Goal: Information Seeking & Learning: Learn about a topic

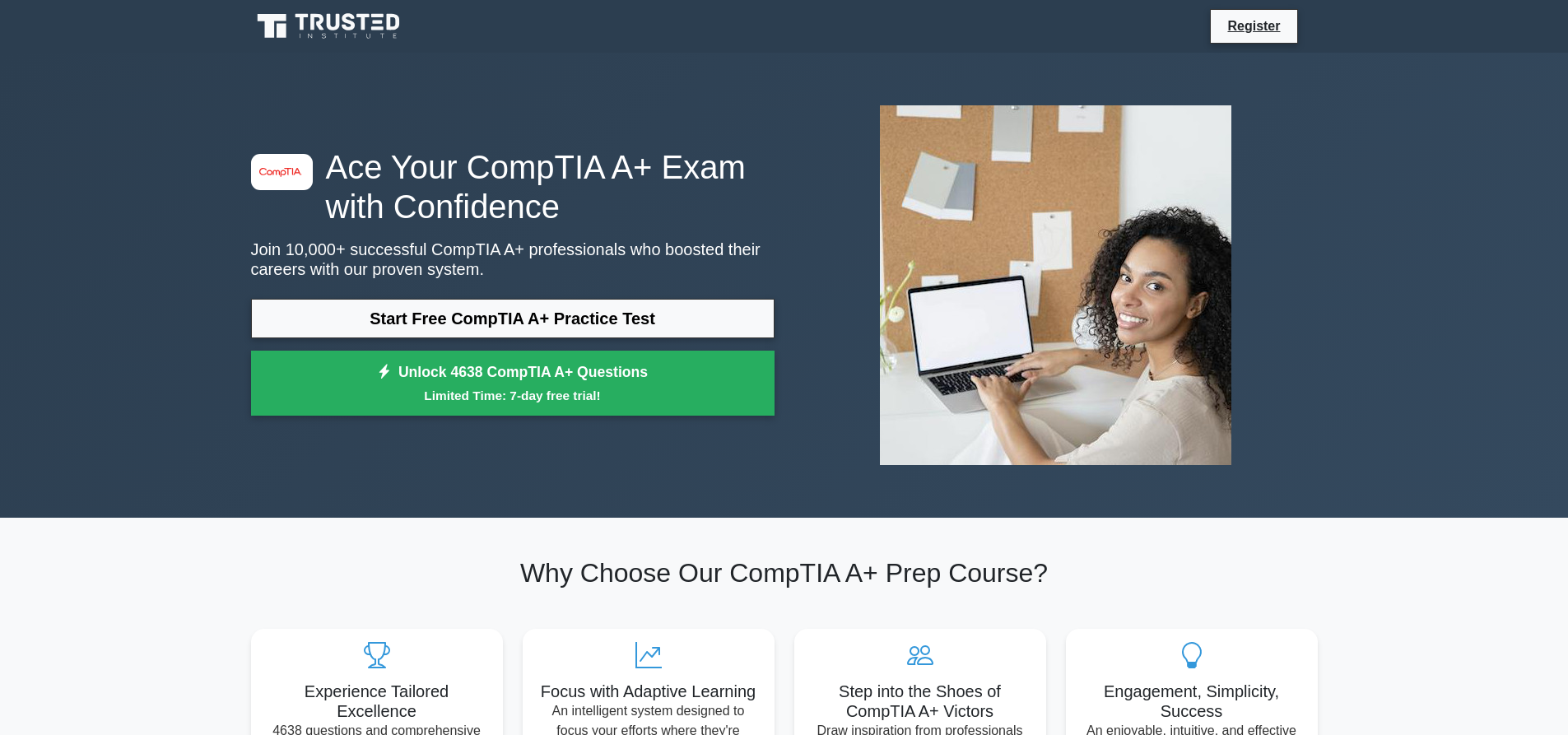
click at [545, 299] on link "Start Free CompTIA A+ Practice Test" at bounding box center [512, 318] width 523 height 39
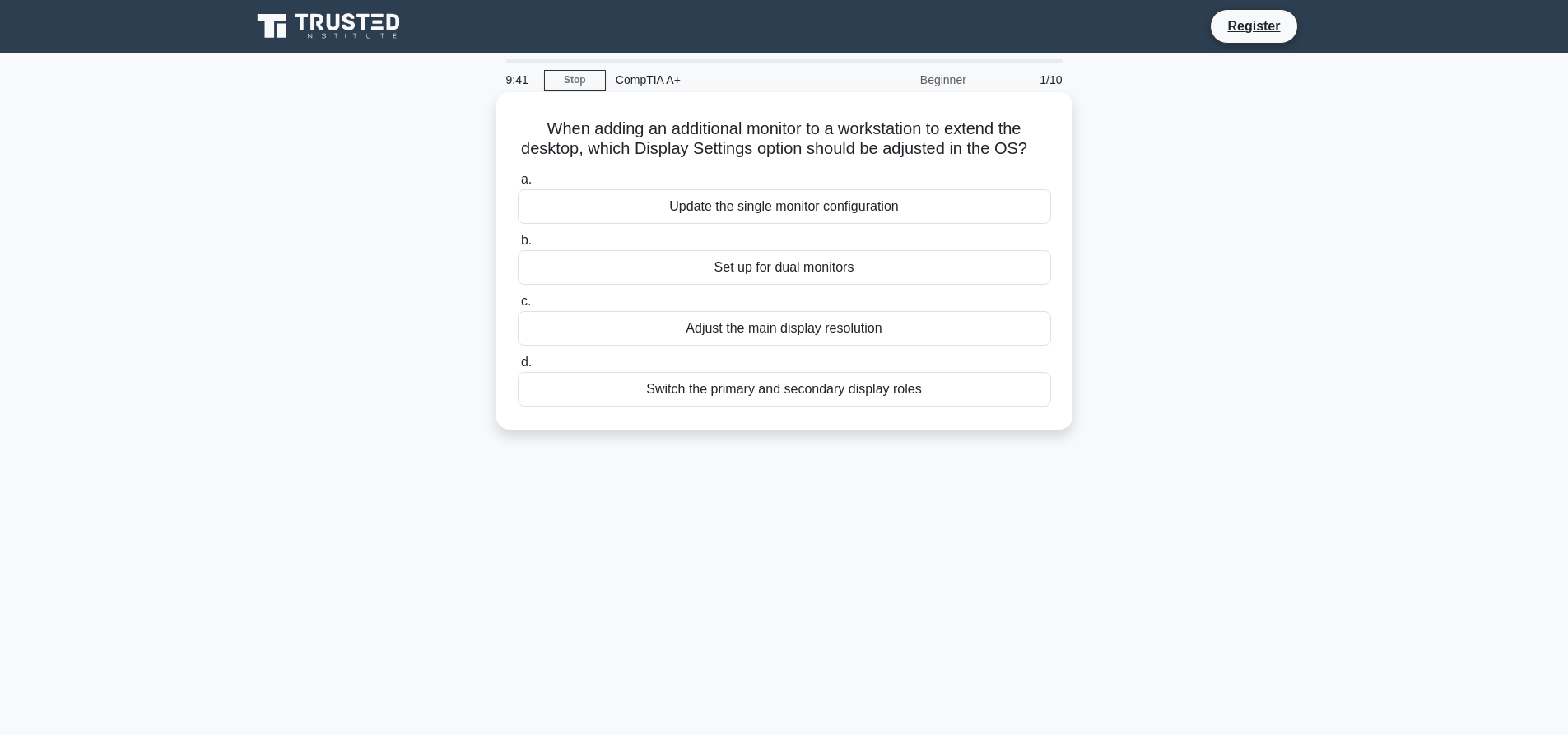
click at [791, 285] on div "Set up for dual monitors" at bounding box center [784, 267] width 533 height 34
click at [517, 246] on input "b. Set up for dual monitors" at bounding box center [517, 240] width 0 height 11
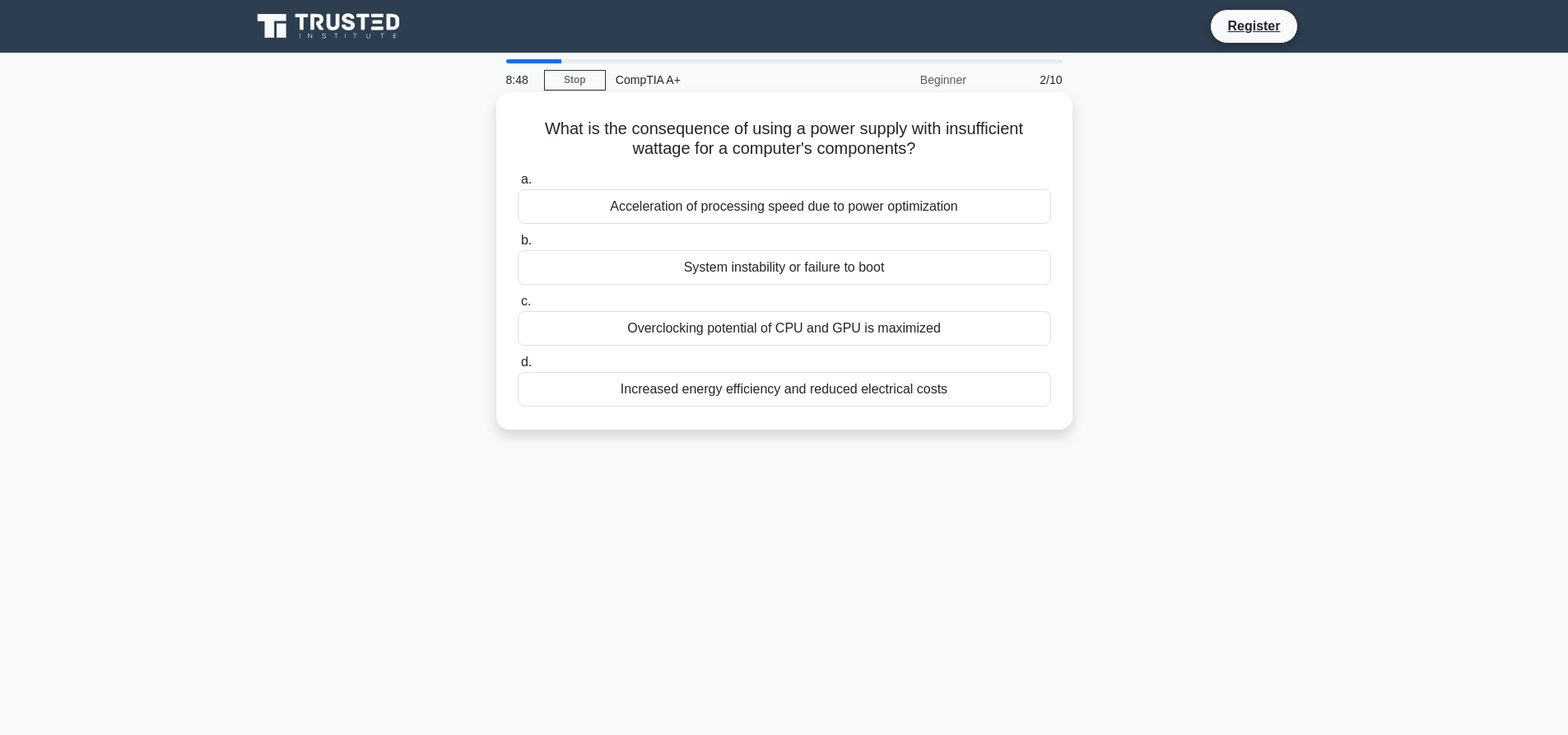
click at [834, 269] on div "System instability or failure to boot" at bounding box center [784, 267] width 533 height 34
click at [517, 246] on input "b. System instability or failure to boot" at bounding box center [517, 240] width 0 height 11
click at [886, 265] on div "They both can retain data when powered off" at bounding box center [784, 267] width 533 height 34
click at [517, 246] on input "b. They both can retain data when powered off" at bounding box center [517, 240] width 0 height 11
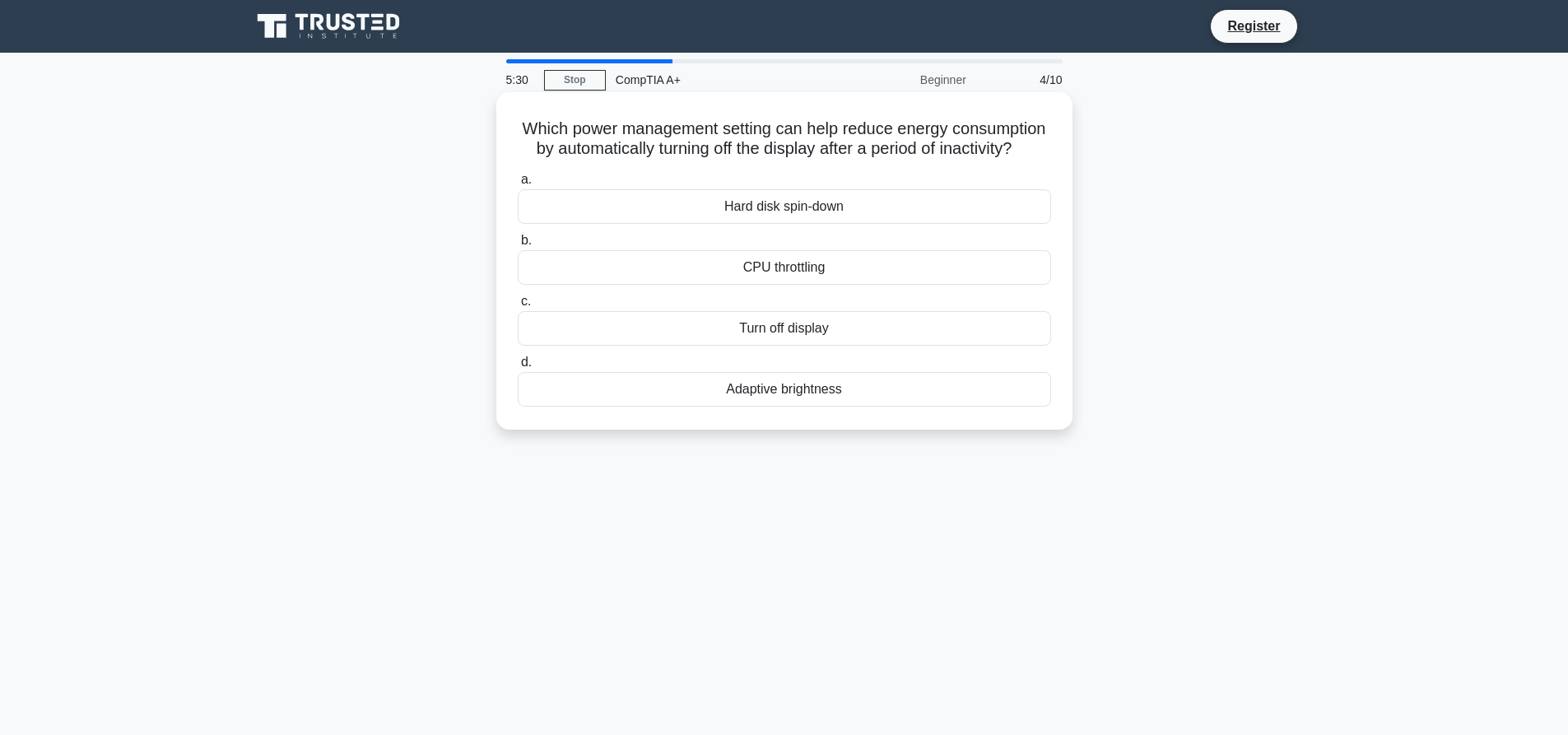
click at [802, 346] on div "Turn off display" at bounding box center [784, 328] width 533 height 34
click at [517, 307] on input "c. Turn off display" at bounding box center [517, 302] width 0 height 11
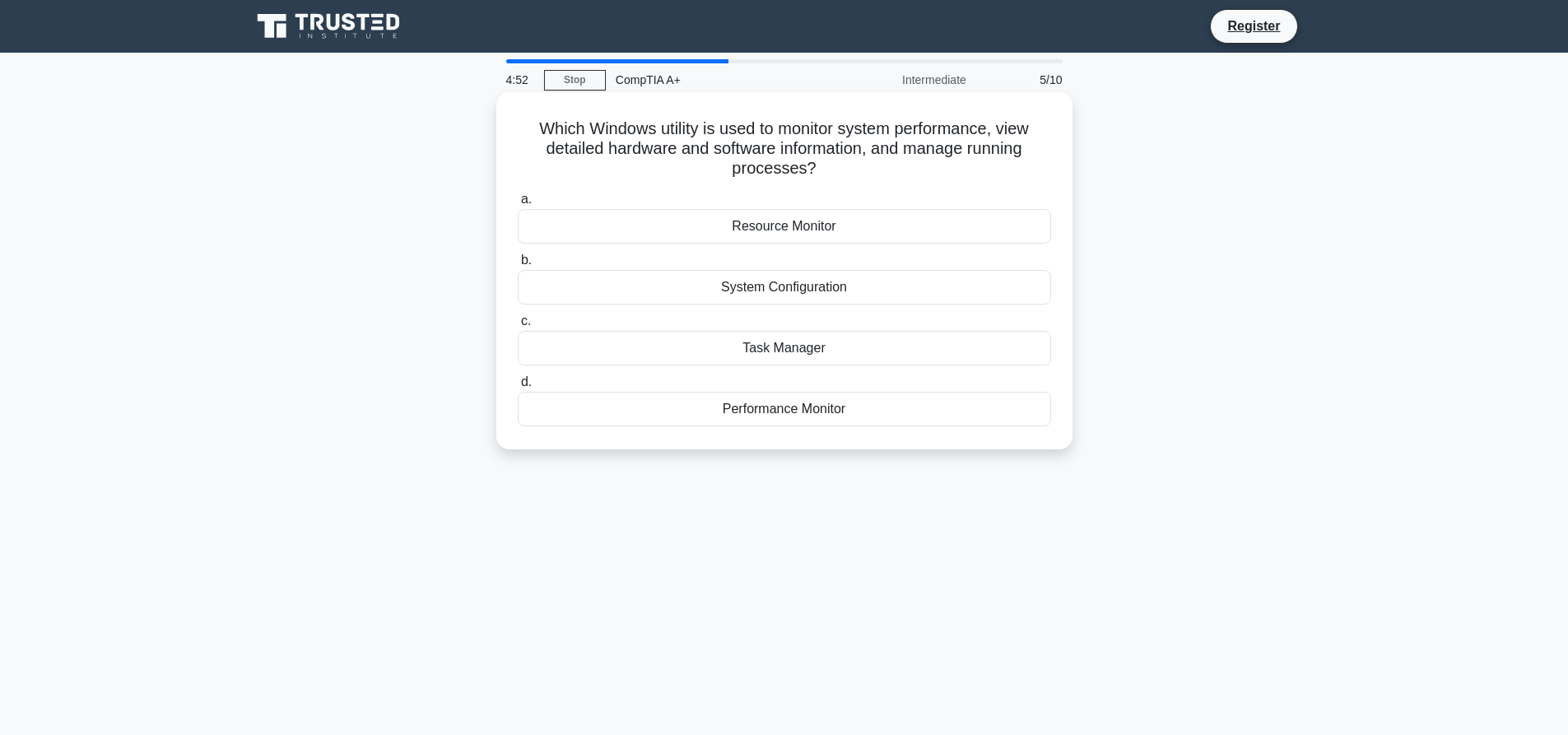
click at [784, 355] on div "Task Manager" at bounding box center [784, 348] width 533 height 34
click at [517, 327] on input "c. Task Manager" at bounding box center [517, 321] width 0 height 11
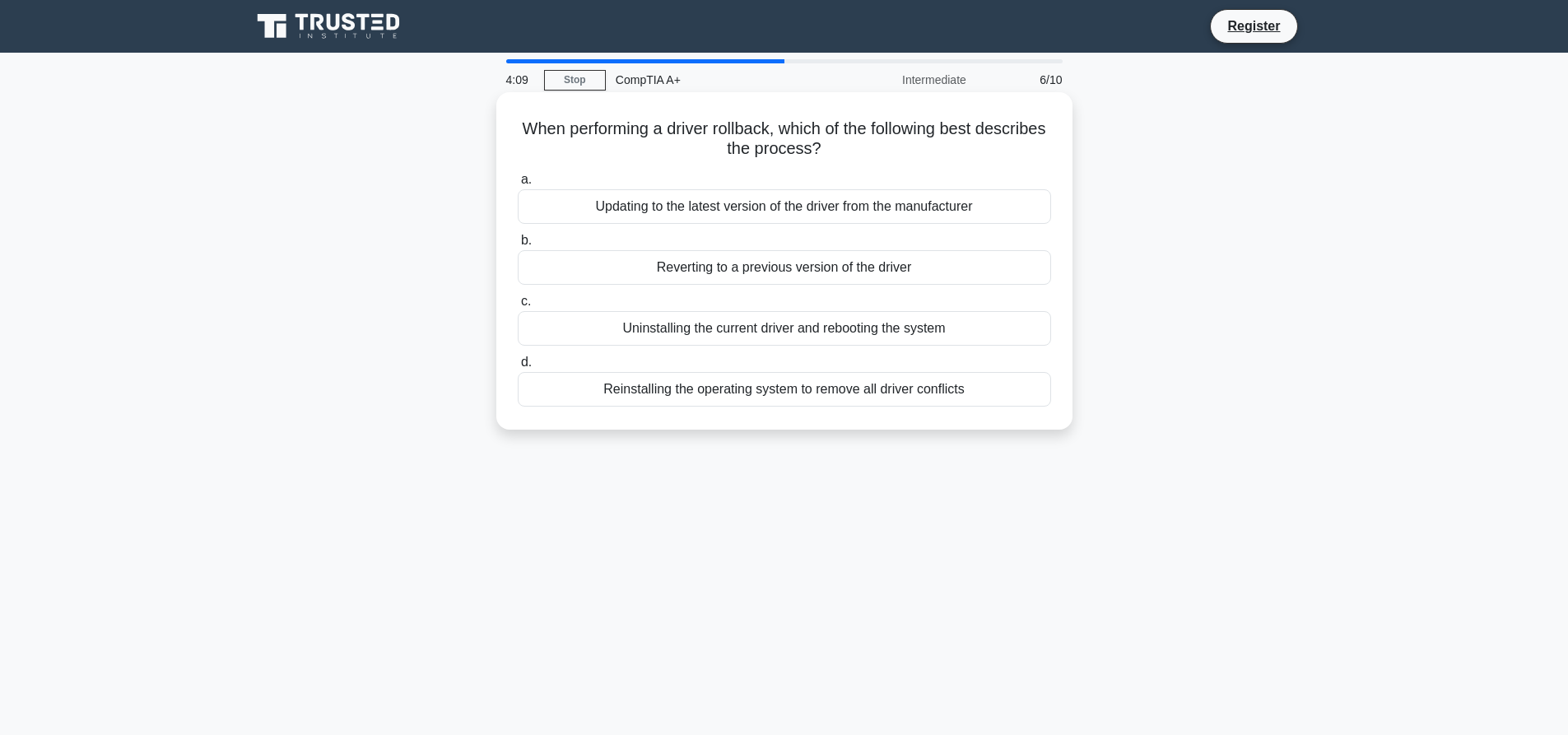
click at [825, 268] on div "Reverting to a previous version of the driver" at bounding box center [784, 267] width 533 height 34
click at [517, 246] on input "b. Reverting to a previous version of the driver" at bounding box center [517, 240] width 0 height 11
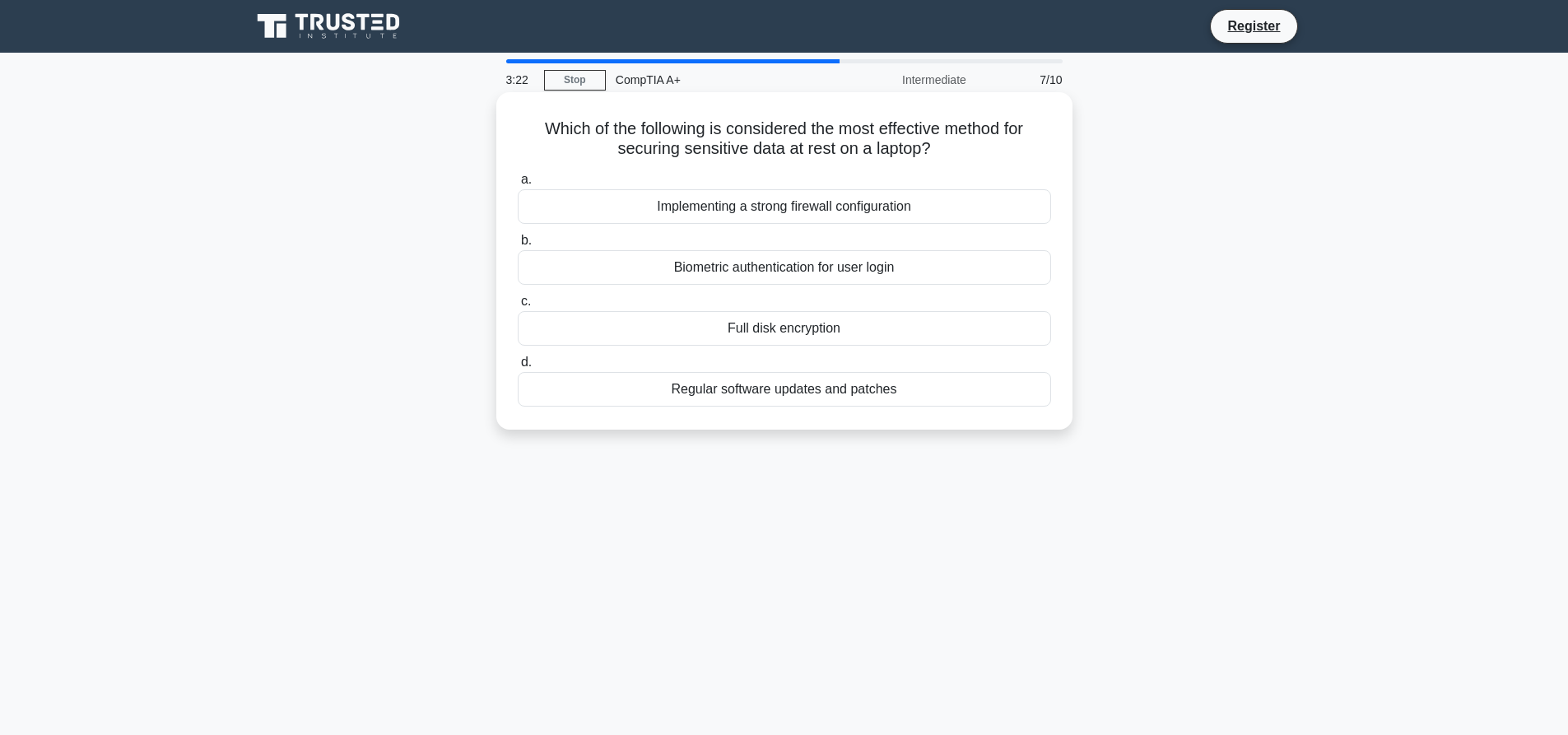
click at [818, 392] on div "Regular software updates and patches" at bounding box center [784, 388] width 533 height 34
click at [821, 219] on div "Implementing a strong firewall configuration" at bounding box center [784, 206] width 533 height 34
click at [517, 185] on input "a. Implementing a strong firewall configuration" at bounding box center [517, 179] width 0 height 11
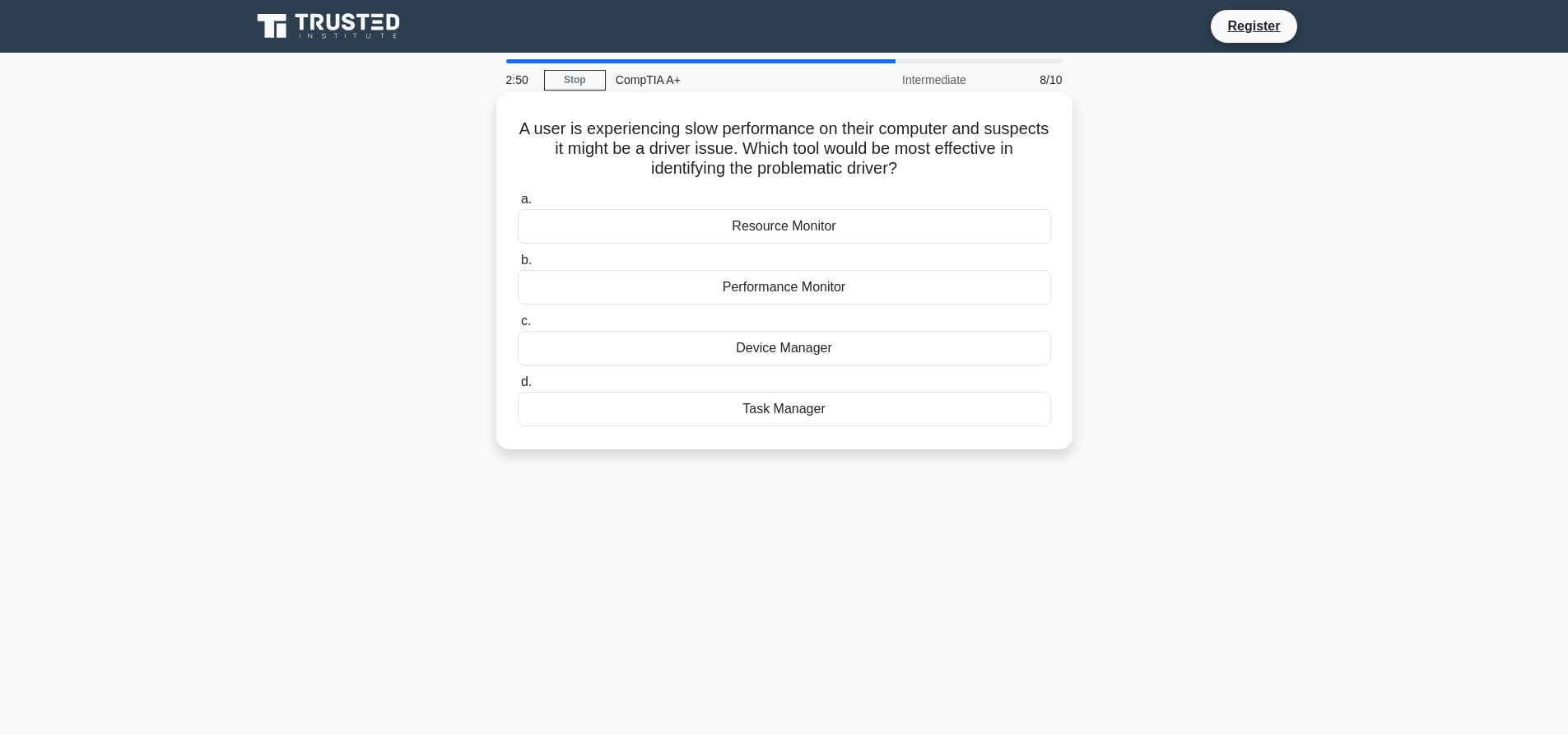
click at [790, 348] on div "Device Manager" at bounding box center [784, 348] width 533 height 34
click at [517, 327] on input "c. Device Manager" at bounding box center [517, 321] width 0 height 11
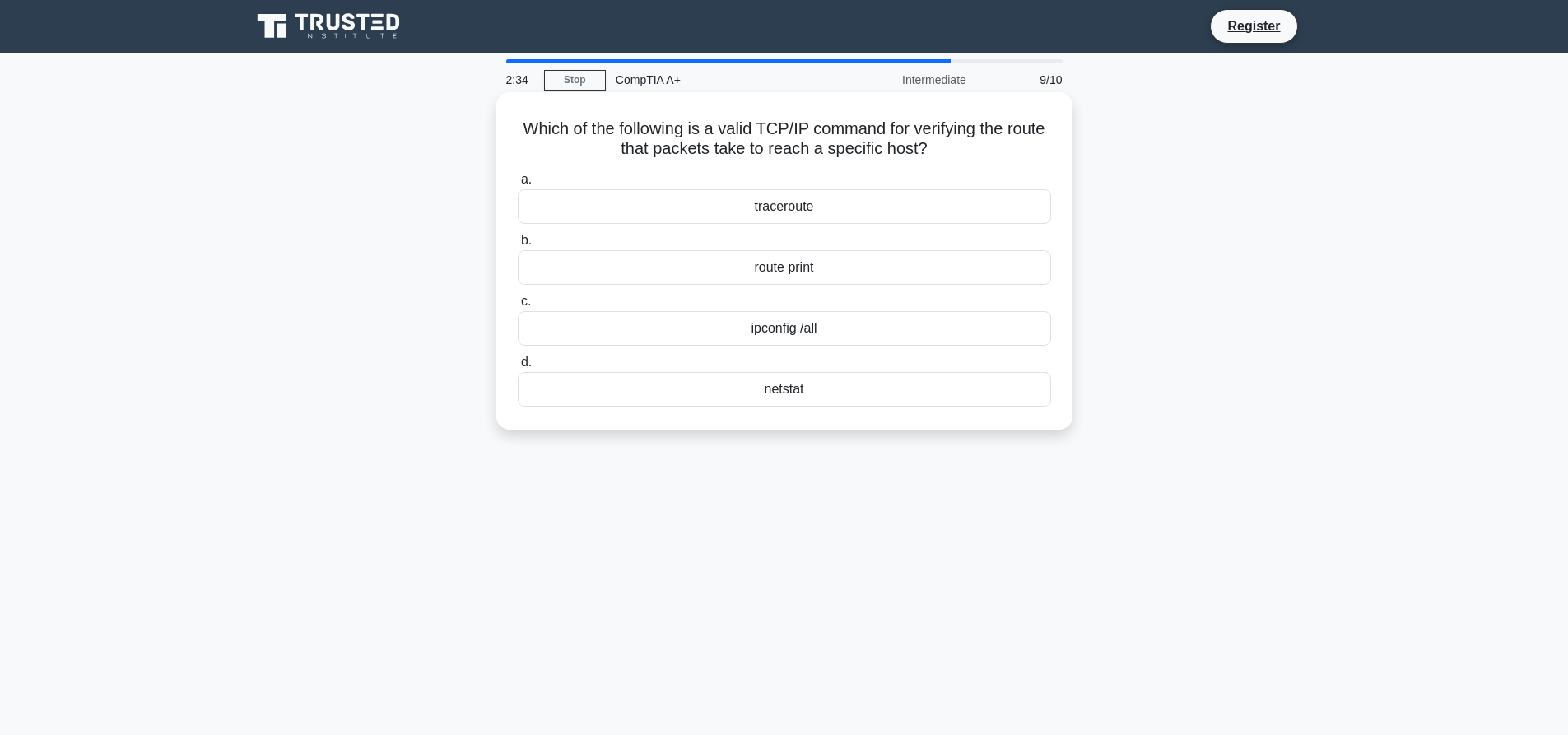
click at [781, 326] on div "ipconfig /all" at bounding box center [784, 328] width 533 height 34
click at [517, 307] on input "c. ipconfig /all" at bounding box center [517, 302] width 0 height 11
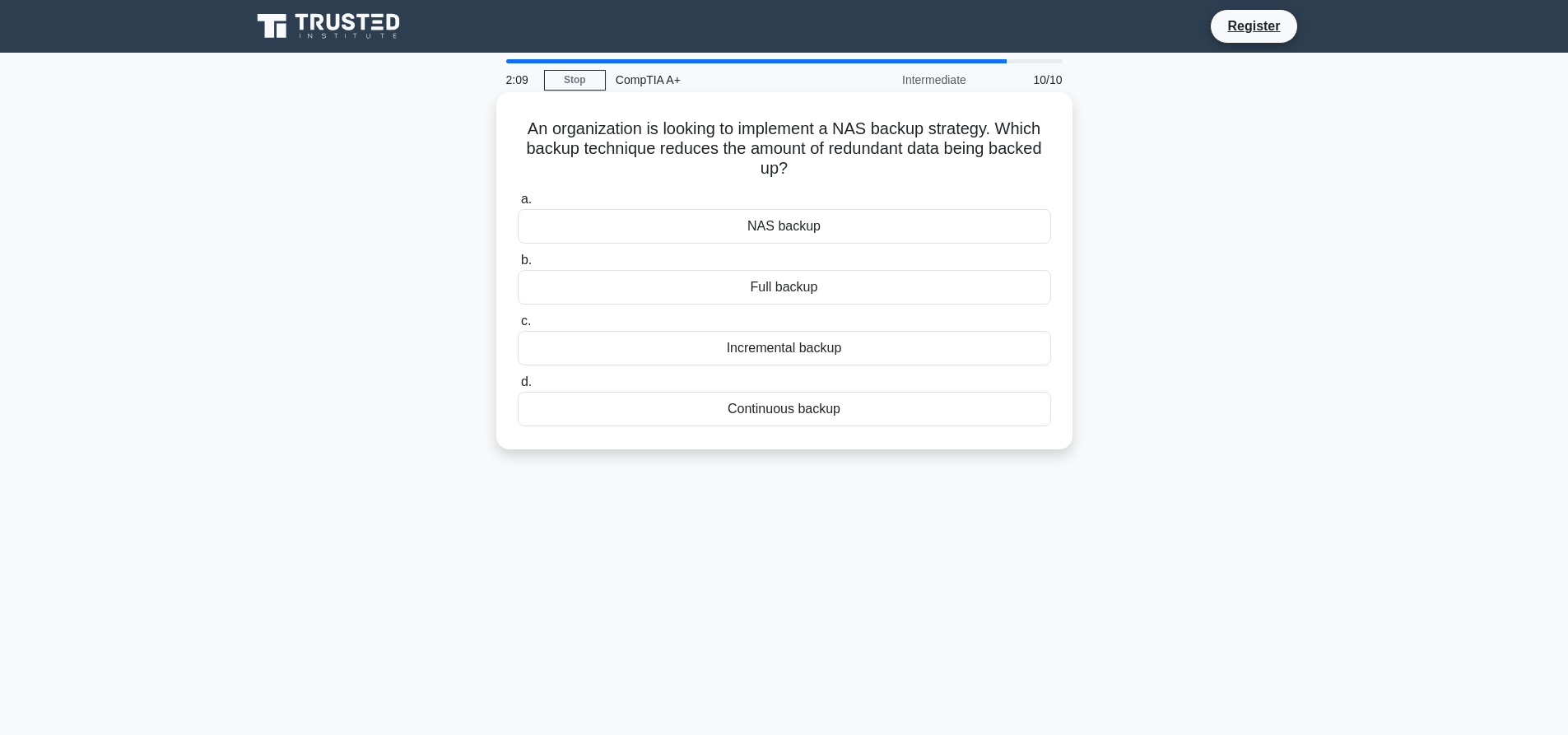
click at [777, 229] on div "NAS backup" at bounding box center [784, 226] width 533 height 34
click at [517, 205] on input "a. NAS backup" at bounding box center [517, 199] width 0 height 11
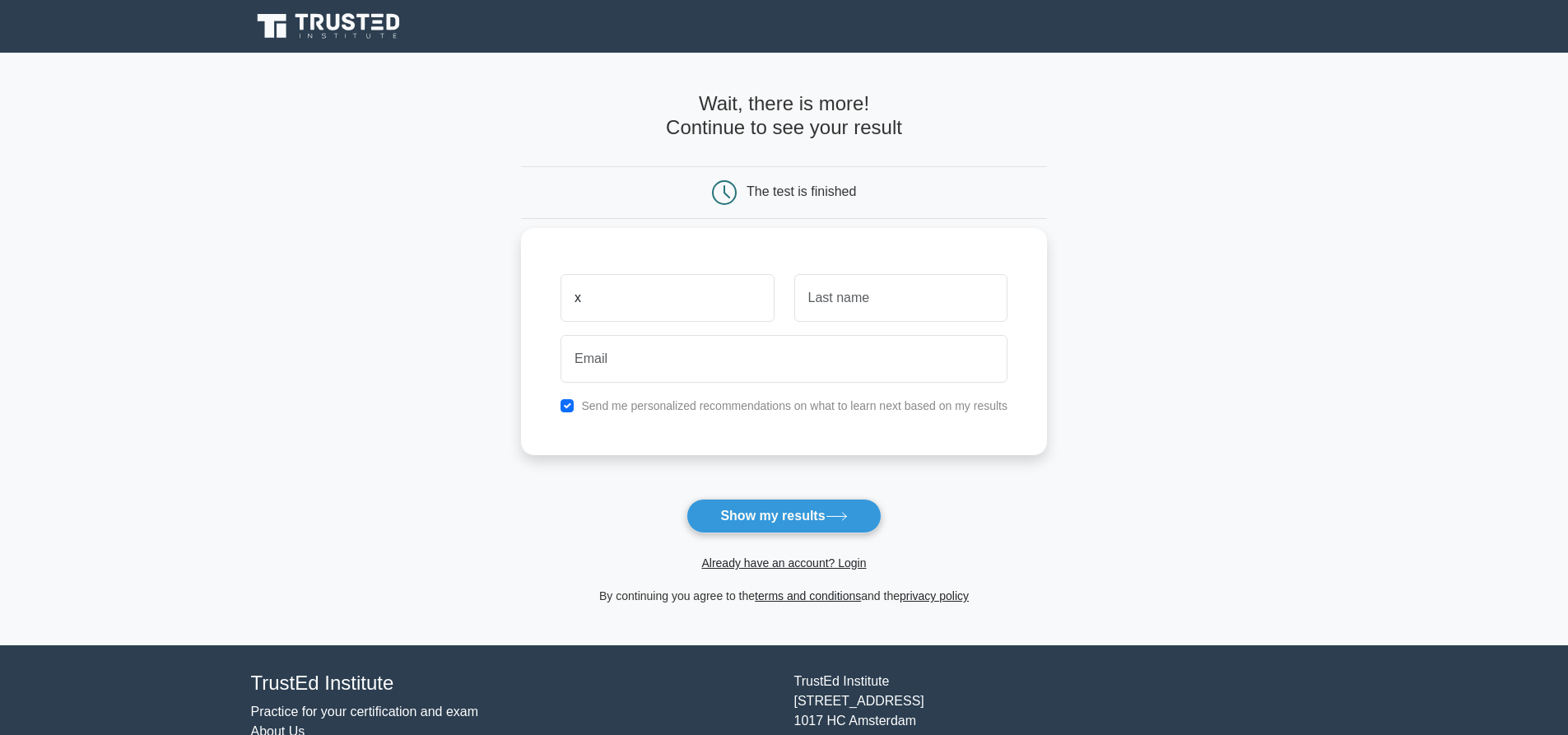
type input "x"
type input "space"
click at [722, 367] on input "email" at bounding box center [784, 358] width 447 height 48
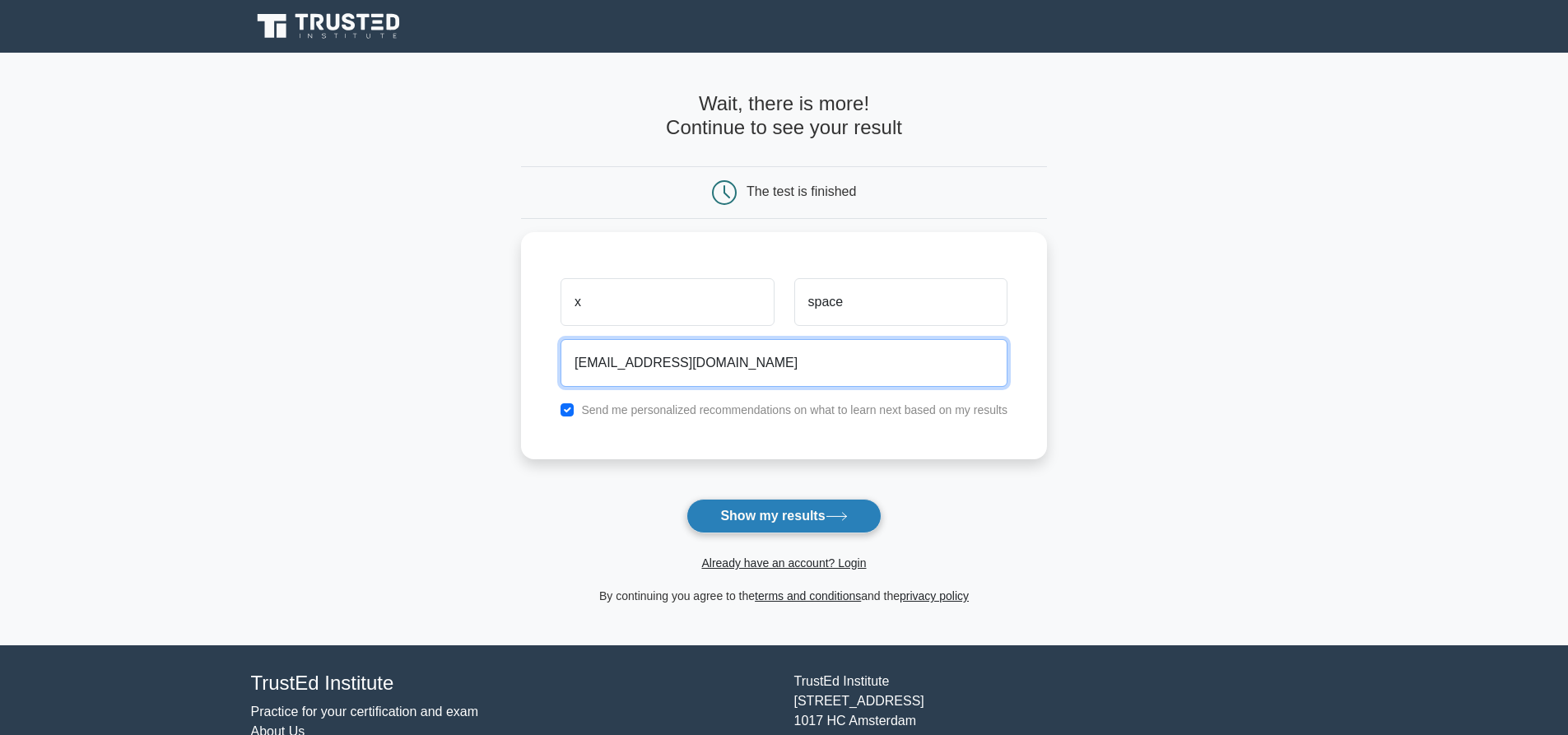
type input "Xspace3x@gmail.com"
click at [833, 512] on icon at bounding box center [836, 516] width 22 height 9
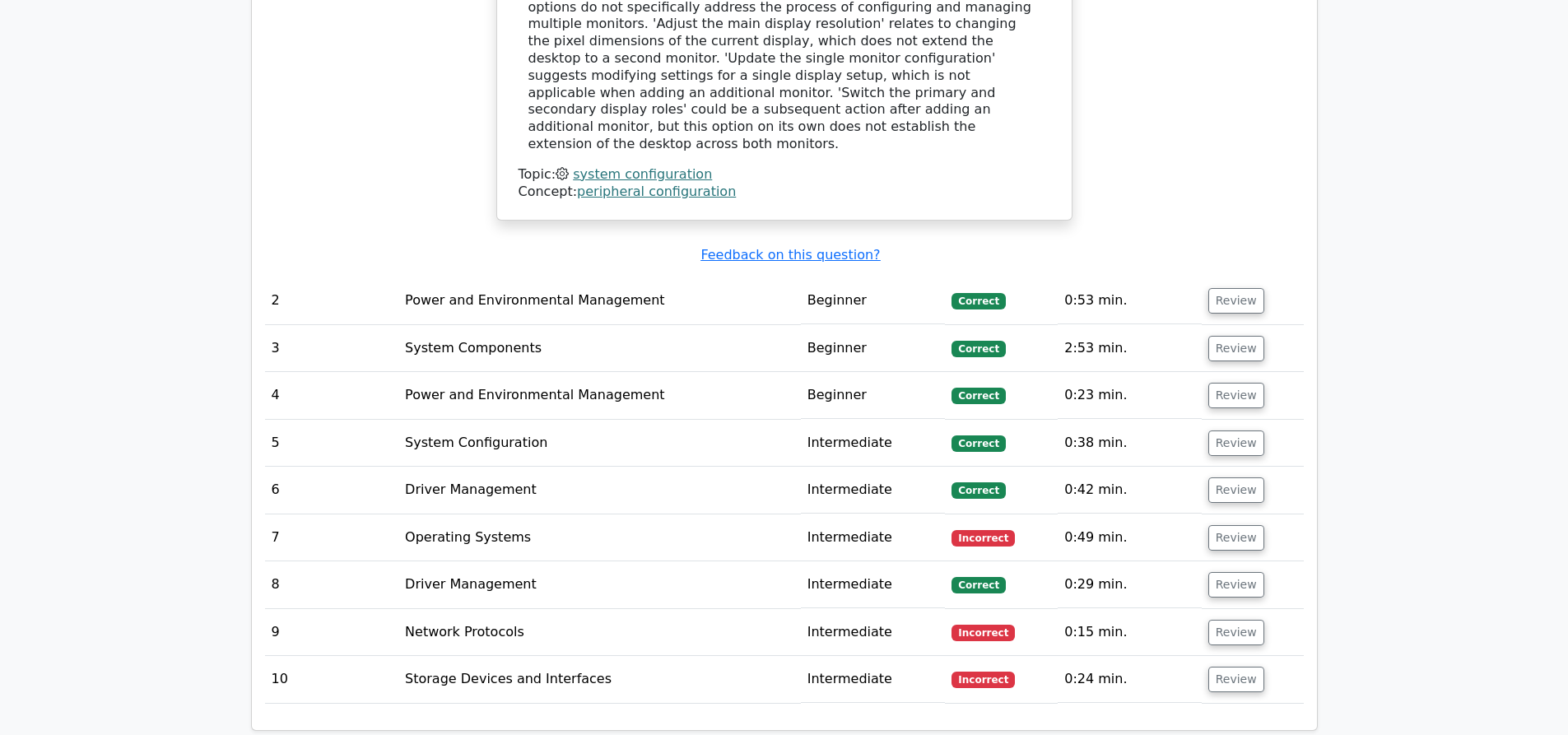
scroll to position [1893, 0]
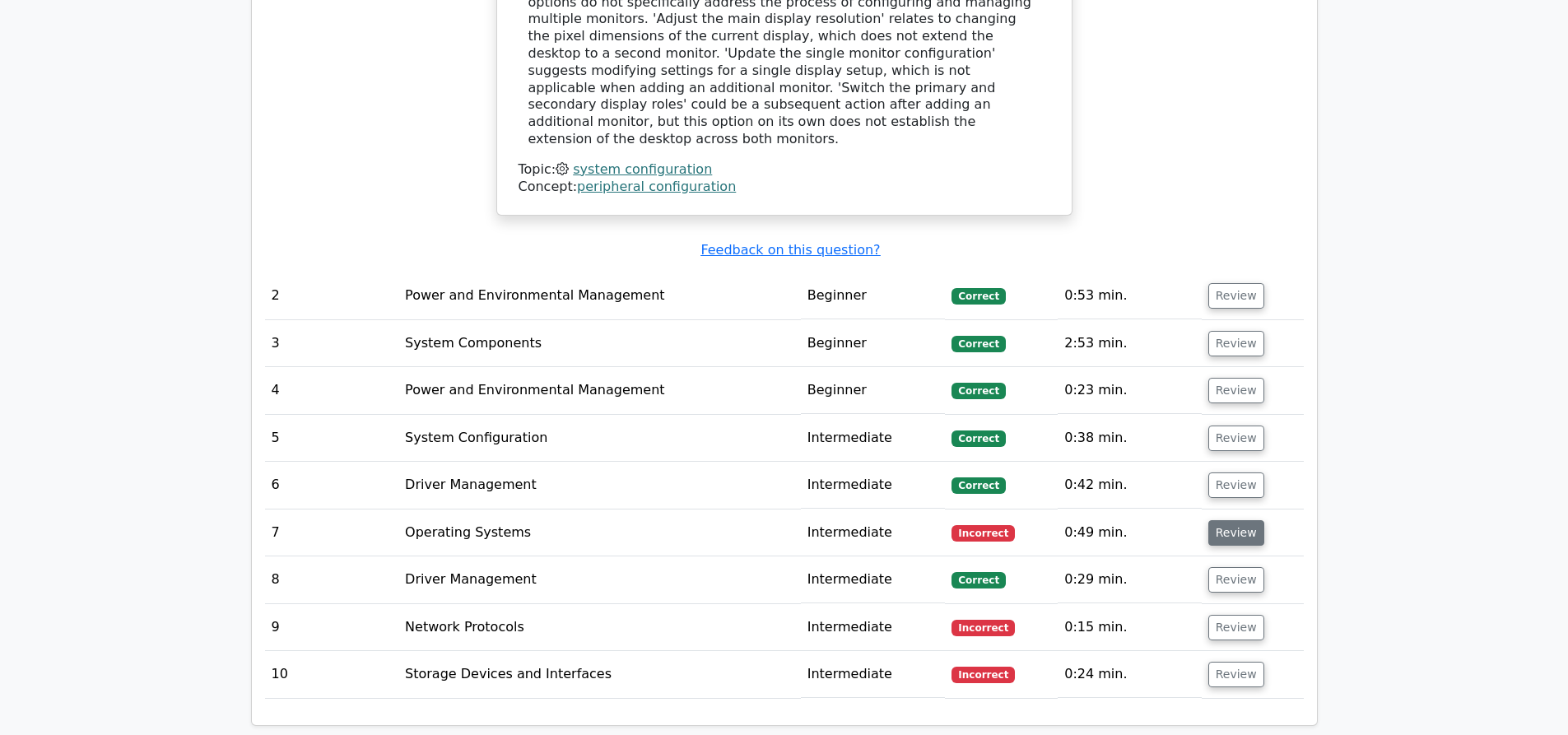
click at [1235, 520] on button "Review" at bounding box center [1236, 532] width 56 height 26
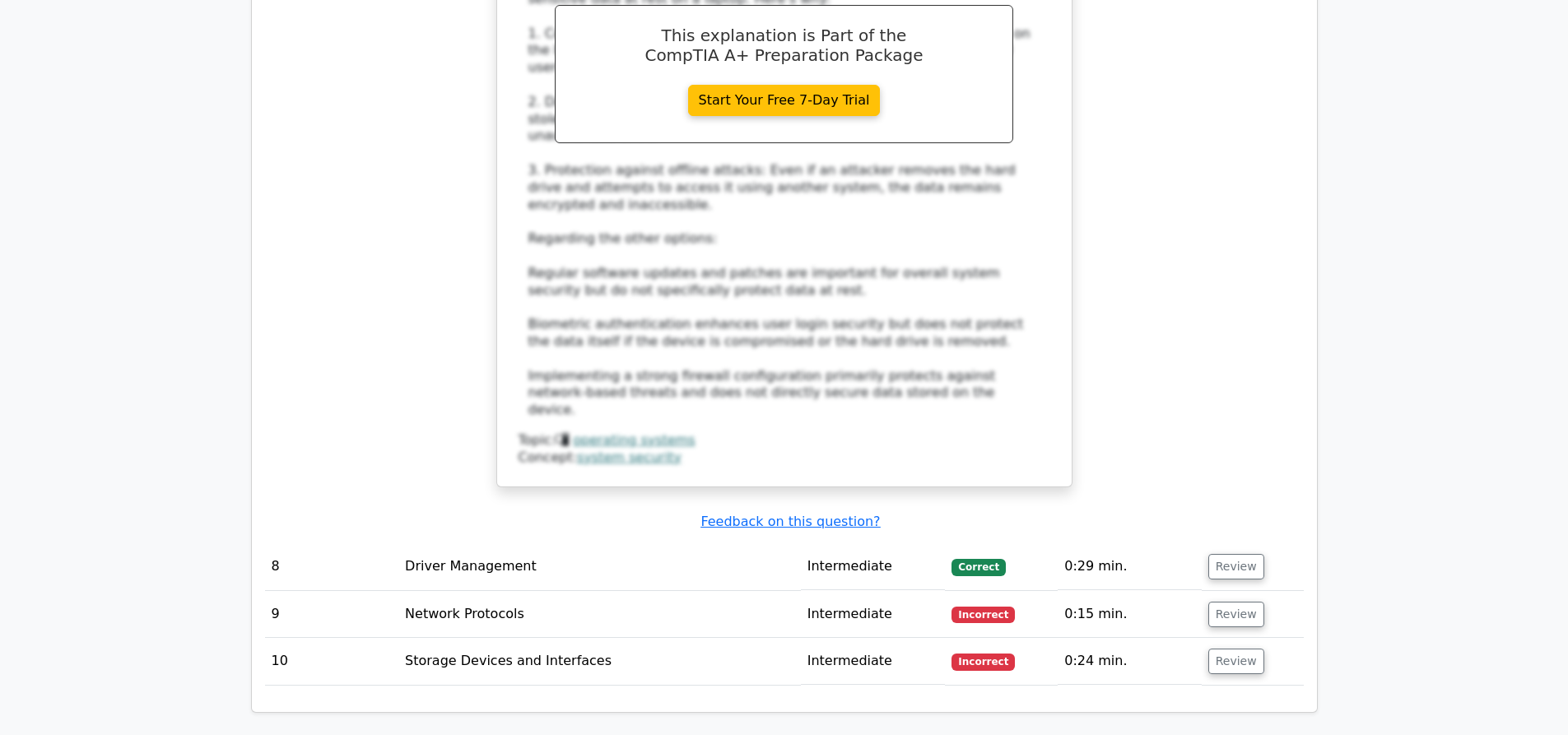
scroll to position [2963, 0]
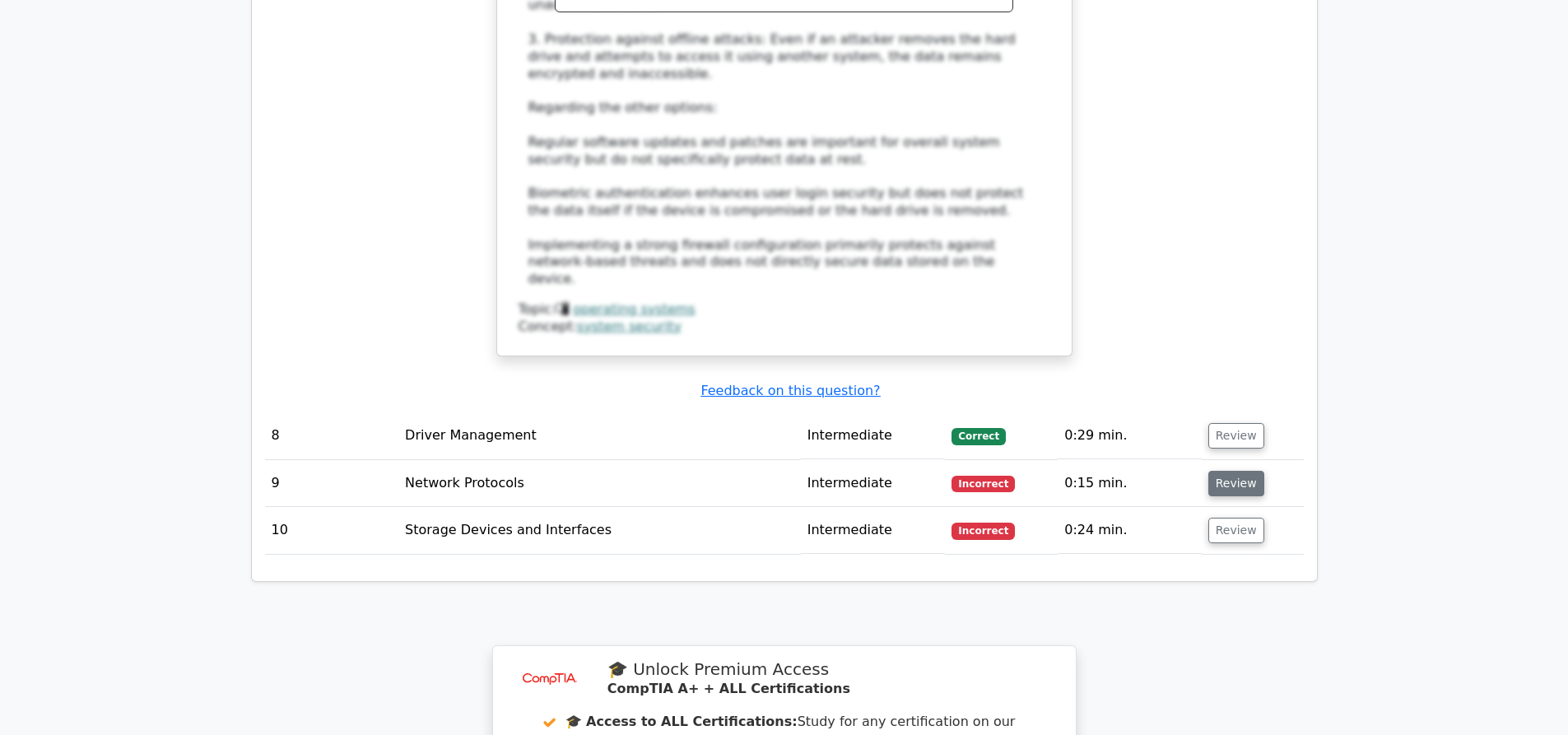
click at [1220, 471] on button "Review" at bounding box center [1236, 483] width 56 height 26
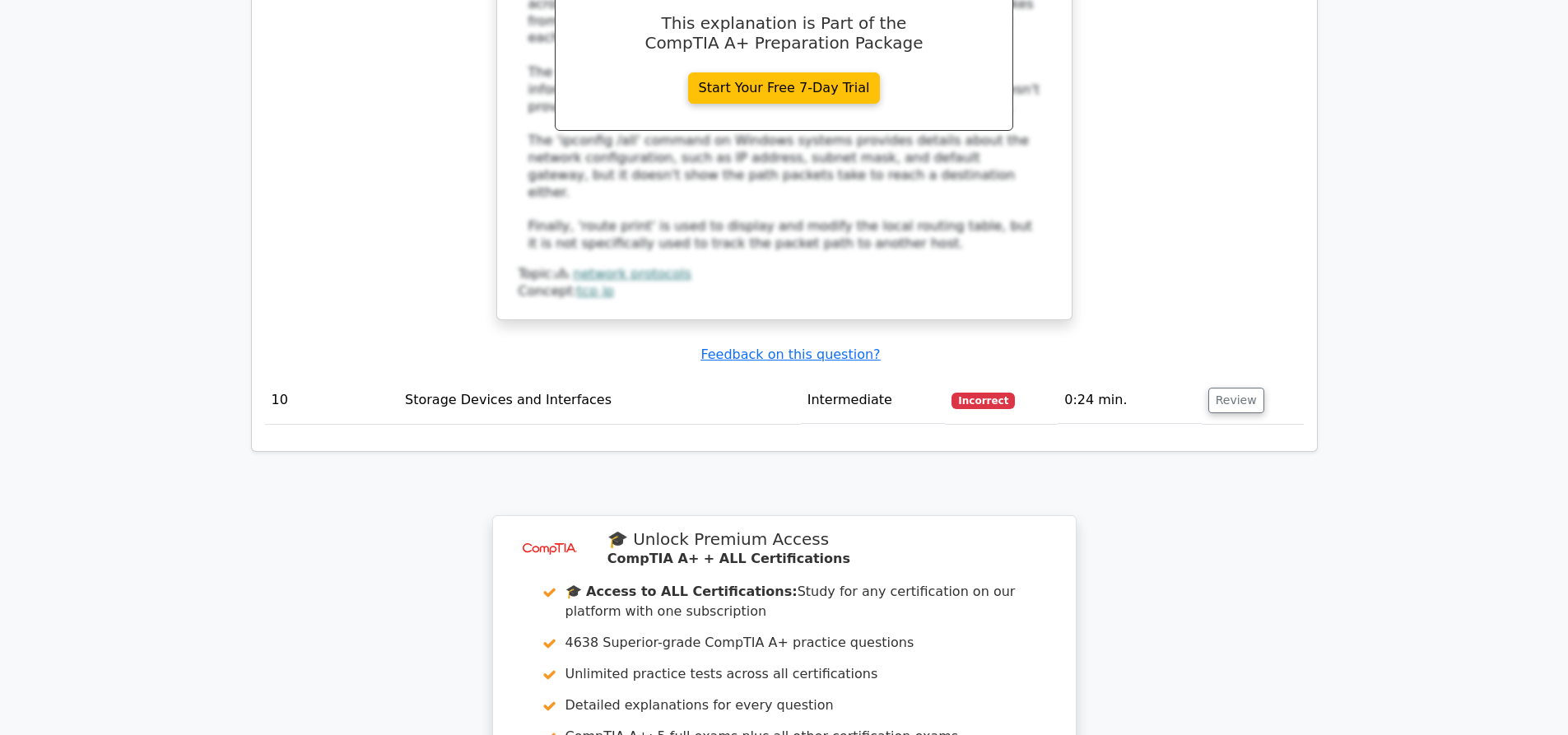
scroll to position [3868, 0]
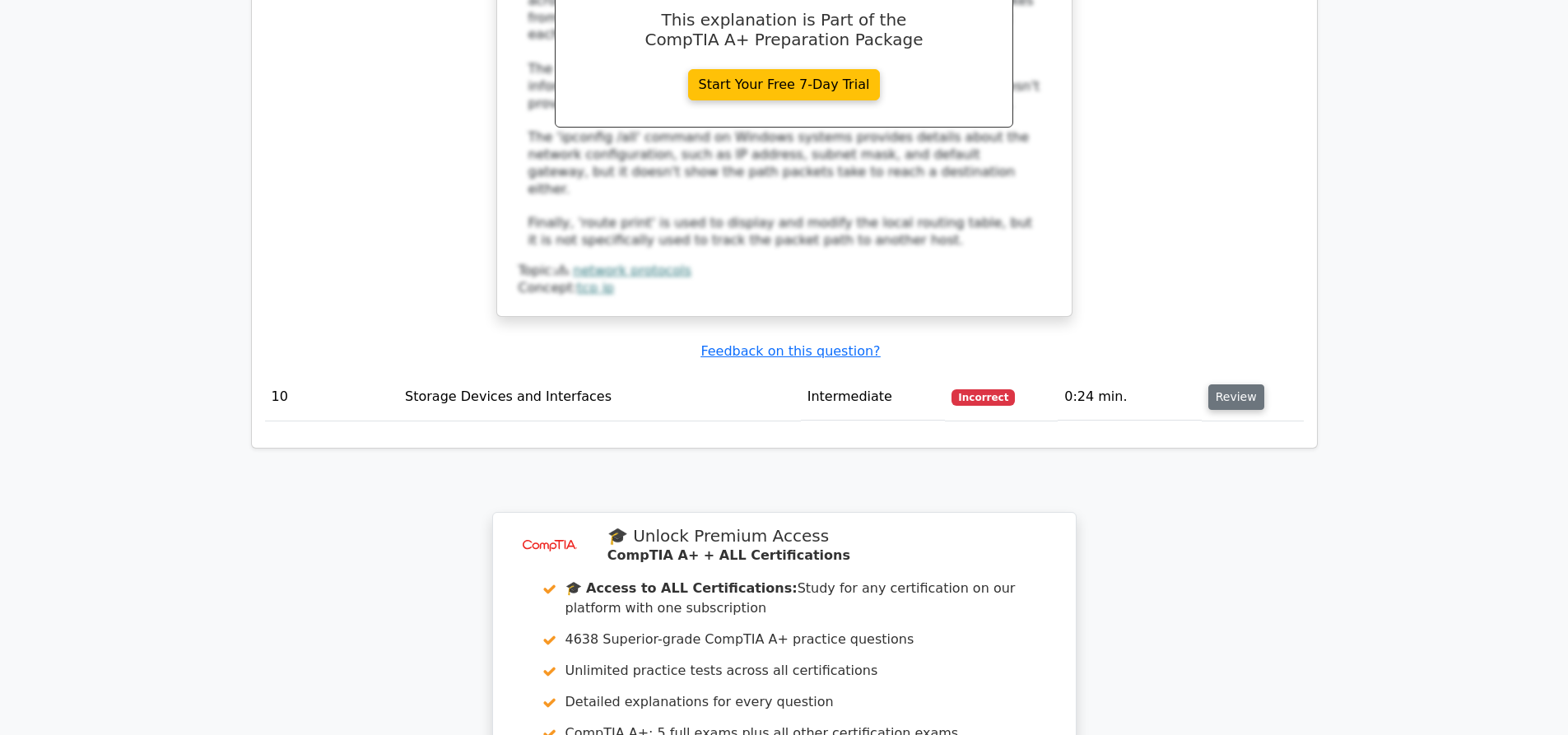
click at [1227, 384] on button "Review" at bounding box center [1236, 397] width 56 height 26
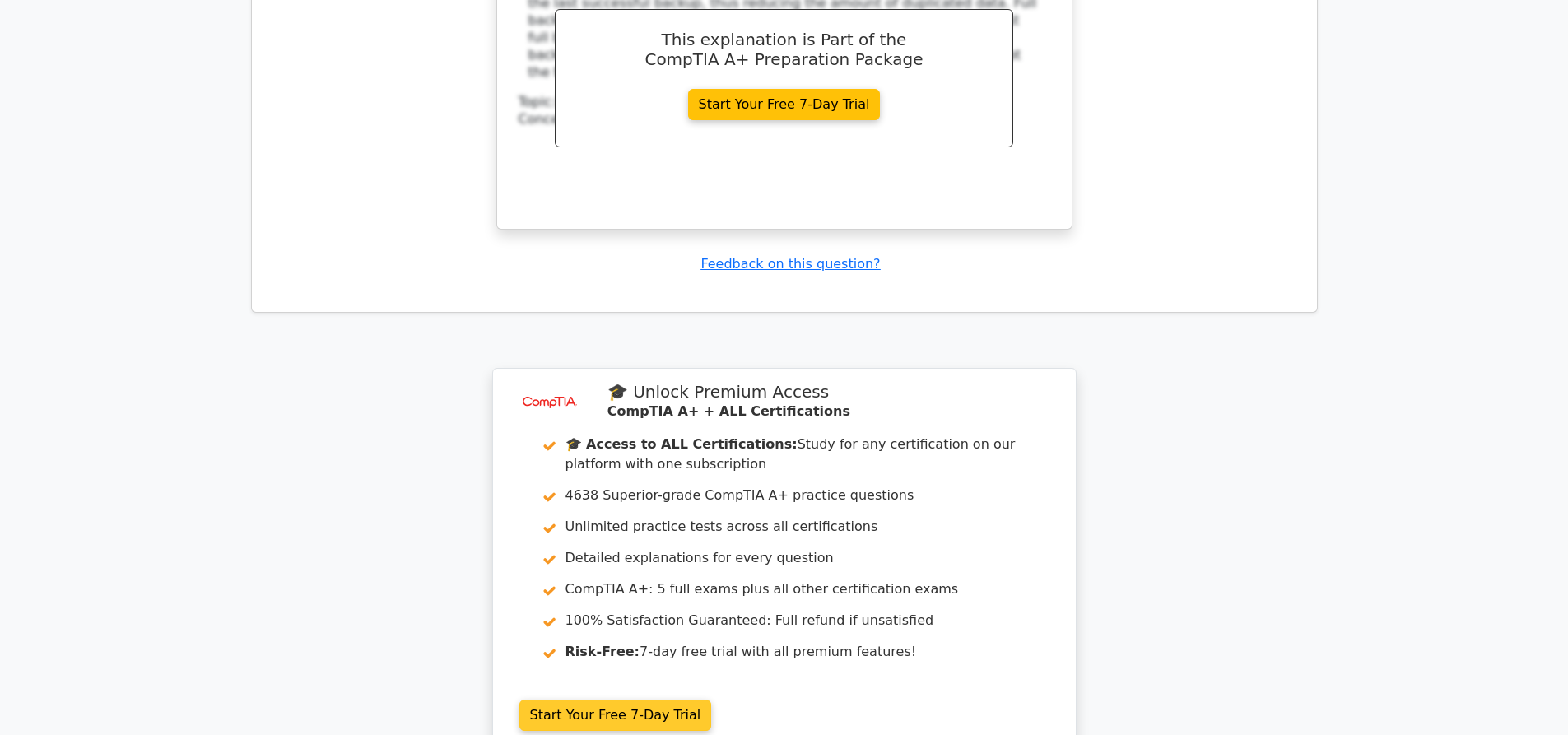
scroll to position [4033, 0]
